Goal: Information Seeking & Learning: Learn about a topic

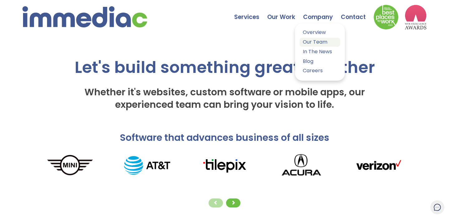
click at [316, 44] on link "Our Team" at bounding box center [319, 42] width 41 height 9
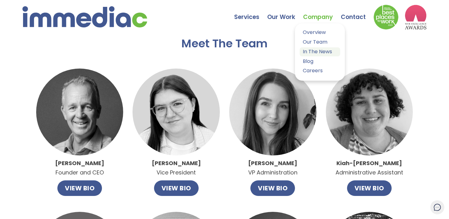
click at [310, 51] on link "In The News" at bounding box center [319, 51] width 41 height 9
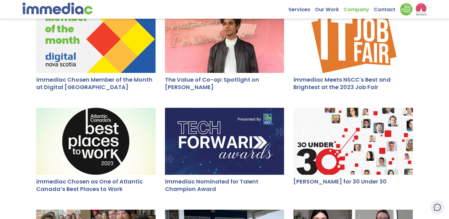
scroll to position [362, 0]
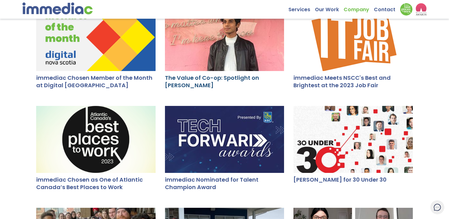
click at [171, 85] on link "The Value of Co-op: Spotlight on [PERSON_NAME]" at bounding box center [212, 81] width 94 height 15
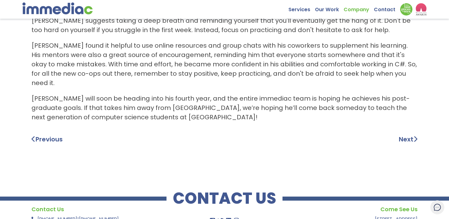
scroll to position [985, 0]
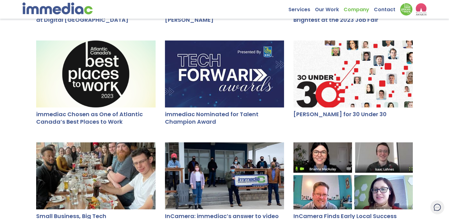
scroll to position [421, 0]
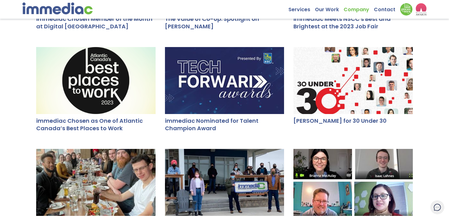
click at [307, 103] on div at bounding box center [352, 80] width 119 height 67
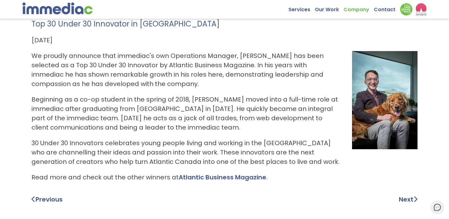
scroll to position [69, 0]
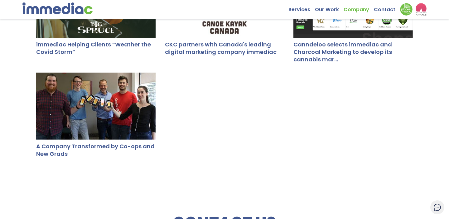
scroll to position [805, 0]
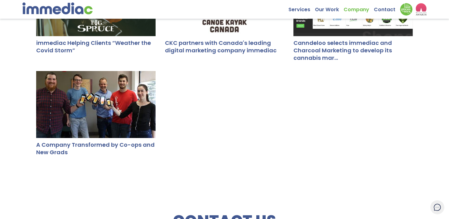
click at [69, 113] on div at bounding box center [95, 104] width 119 height 67
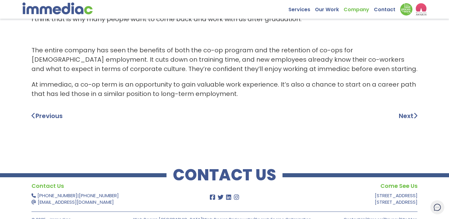
scroll to position [374, 0]
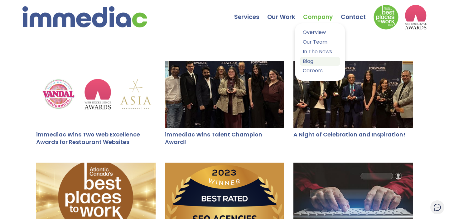
click at [309, 60] on link "Blog" at bounding box center [319, 61] width 41 height 9
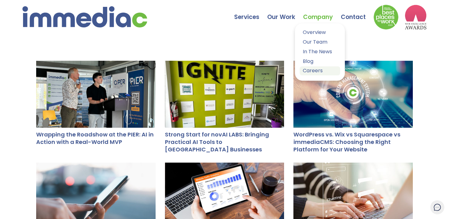
click at [307, 70] on link "Careers" at bounding box center [319, 70] width 41 height 9
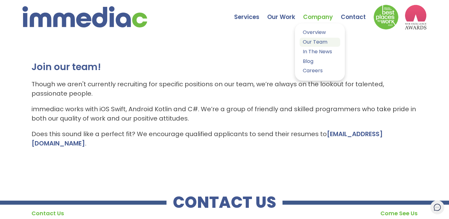
click at [313, 40] on link "Our Team" at bounding box center [319, 42] width 41 height 9
